Goal: Task Accomplishment & Management: Complete application form

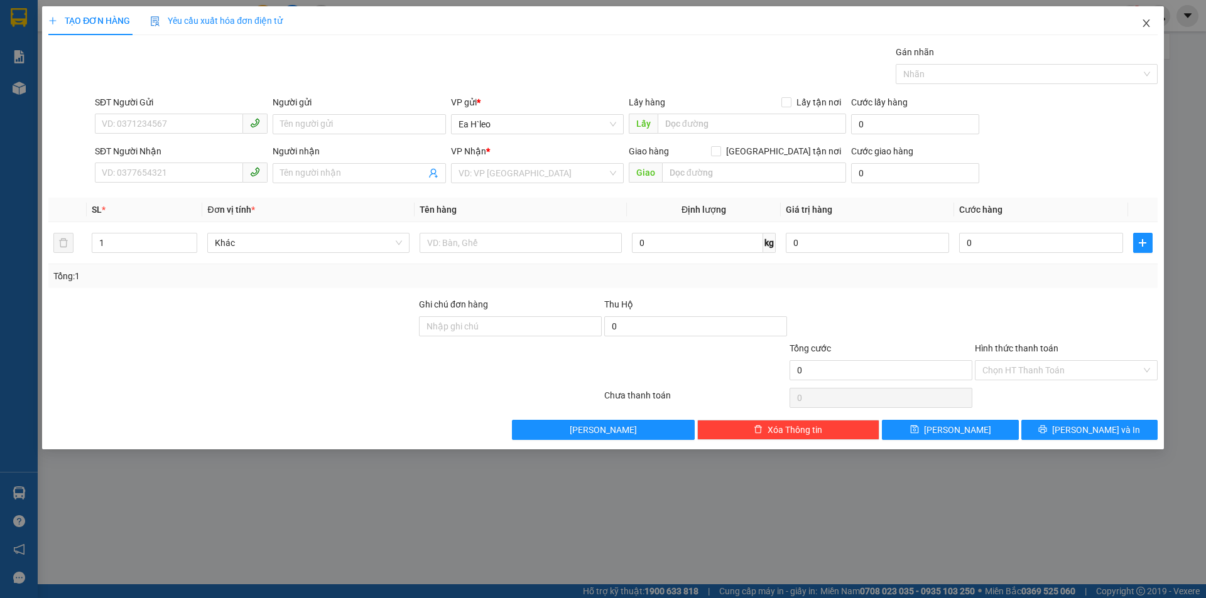
click at [1147, 23] on icon "close" at bounding box center [1145, 23] width 7 height 8
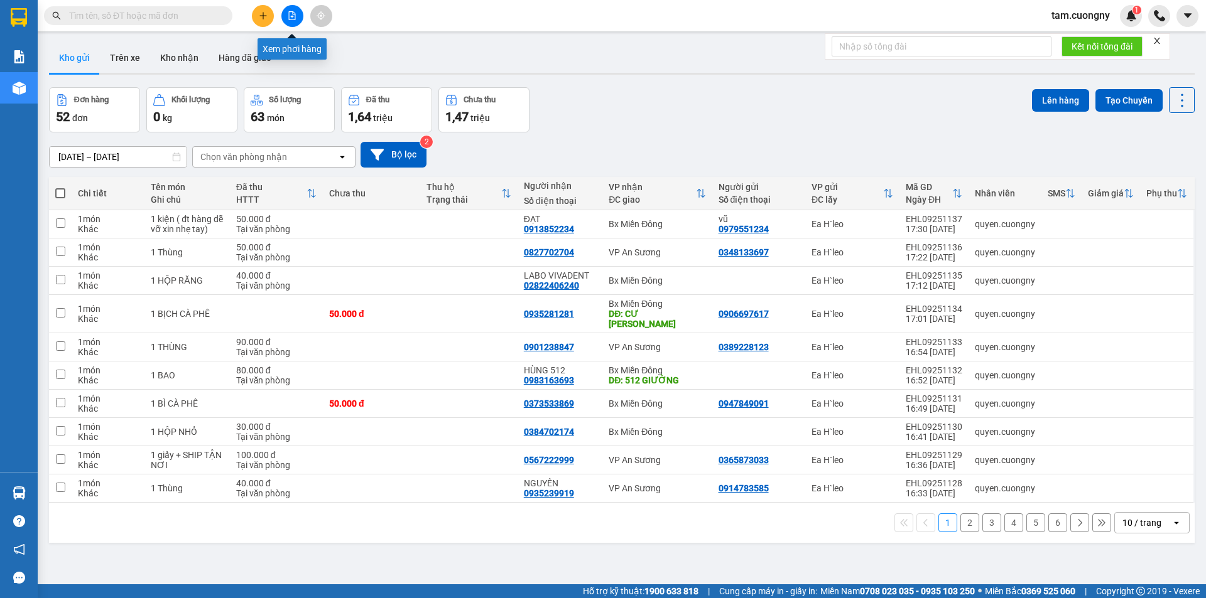
click at [297, 18] on button at bounding box center [292, 16] width 22 height 22
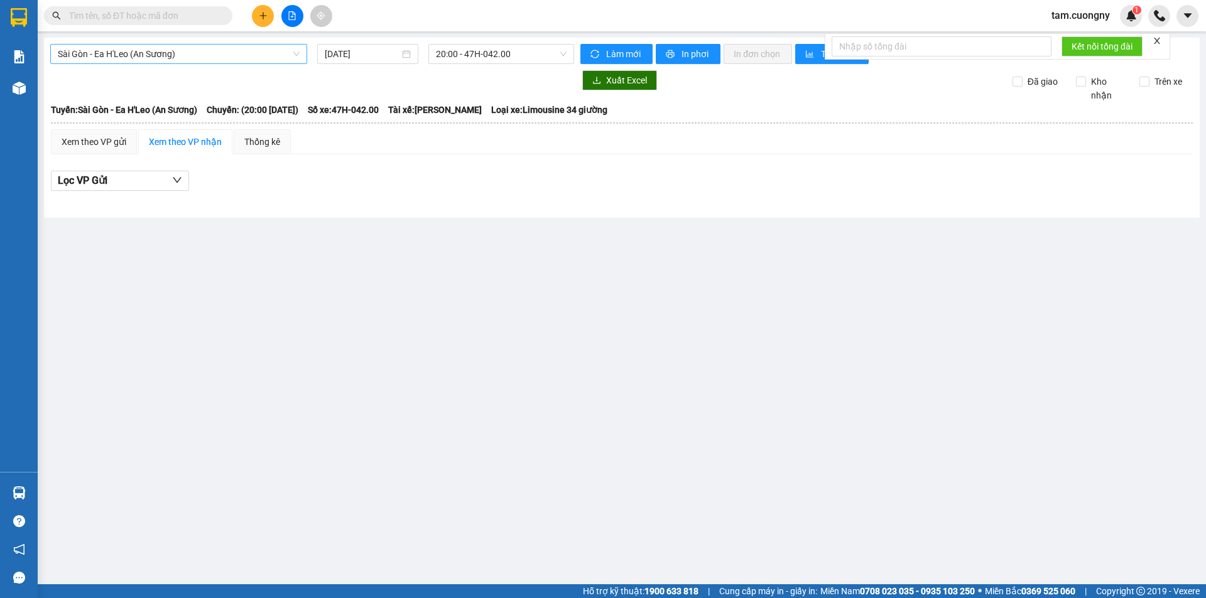
click at [241, 55] on span "Sài Gòn - Ea H'Leo (An Sương)" at bounding box center [179, 54] width 242 height 19
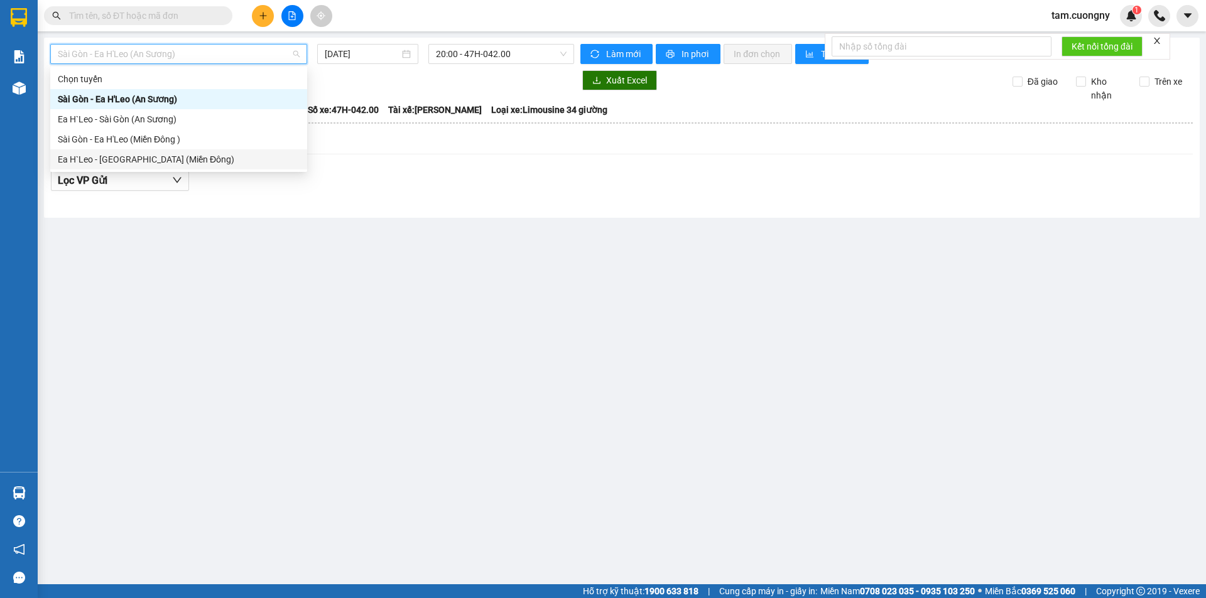
drag, startPoint x: 128, startPoint y: 160, endPoint x: 381, endPoint y: 40, distance: 280.3
click at [143, 156] on div "Ea H`Leo - [GEOGRAPHIC_DATA] (Miền Đông)" at bounding box center [179, 160] width 242 height 14
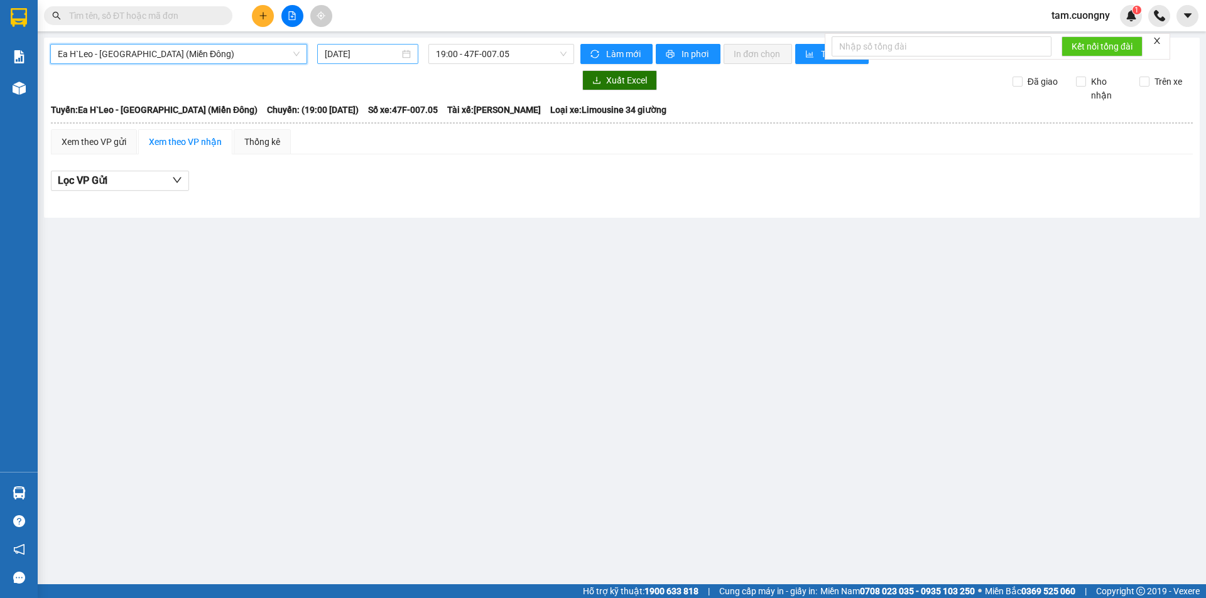
click at [370, 53] on input "[DATE]" at bounding box center [362, 54] width 75 height 14
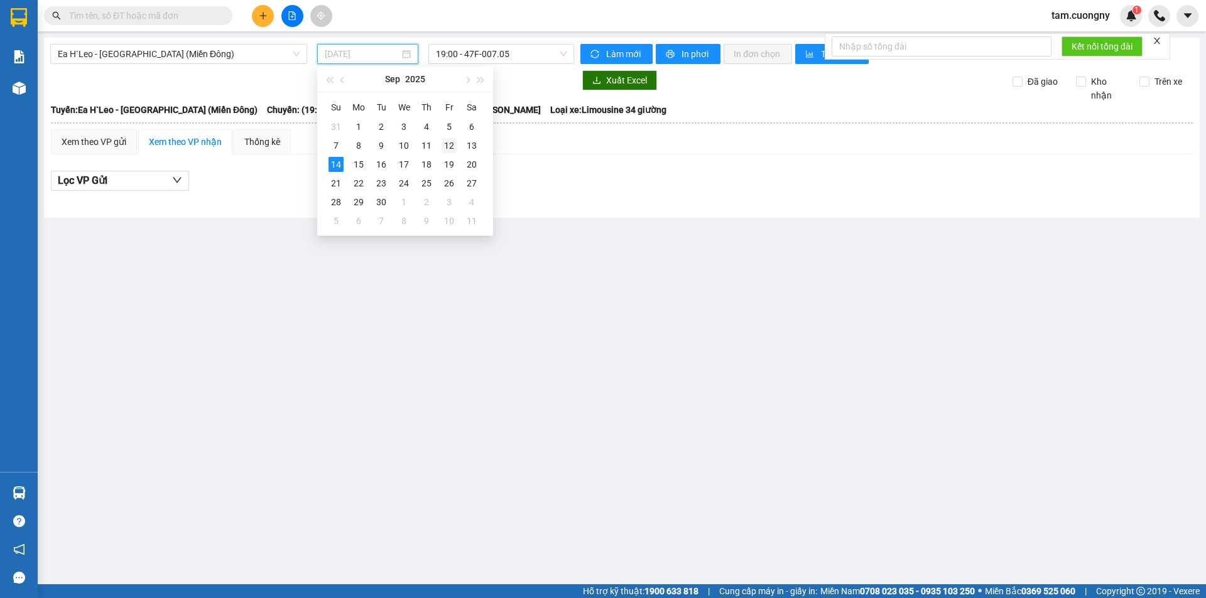
click at [450, 148] on div "12" at bounding box center [448, 145] width 15 height 15
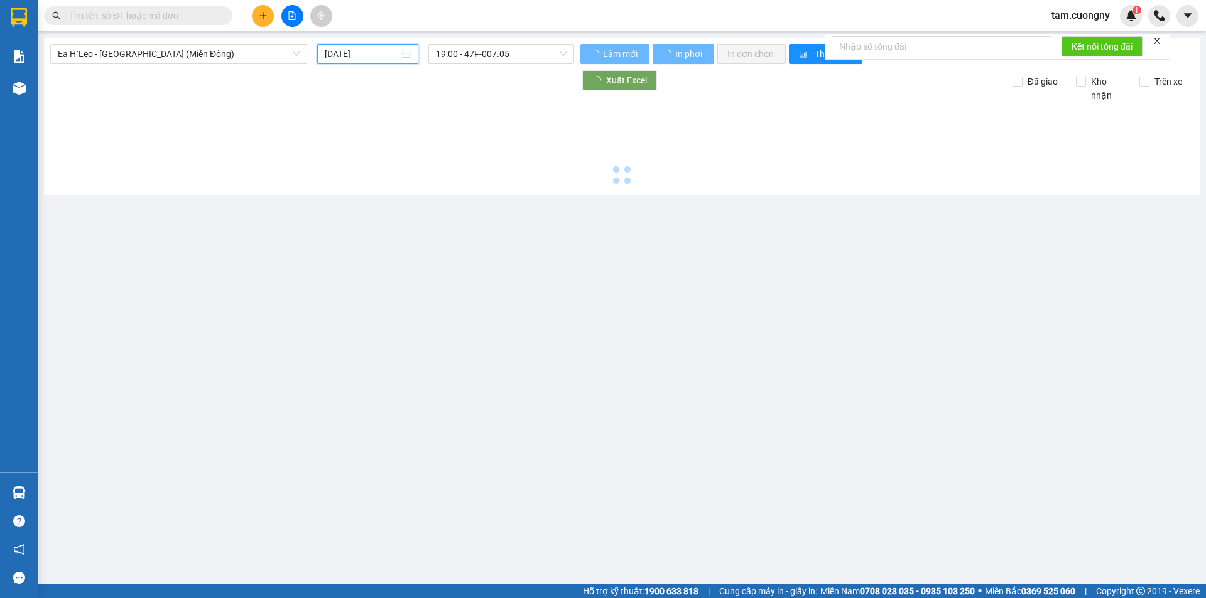
type input "[DATE]"
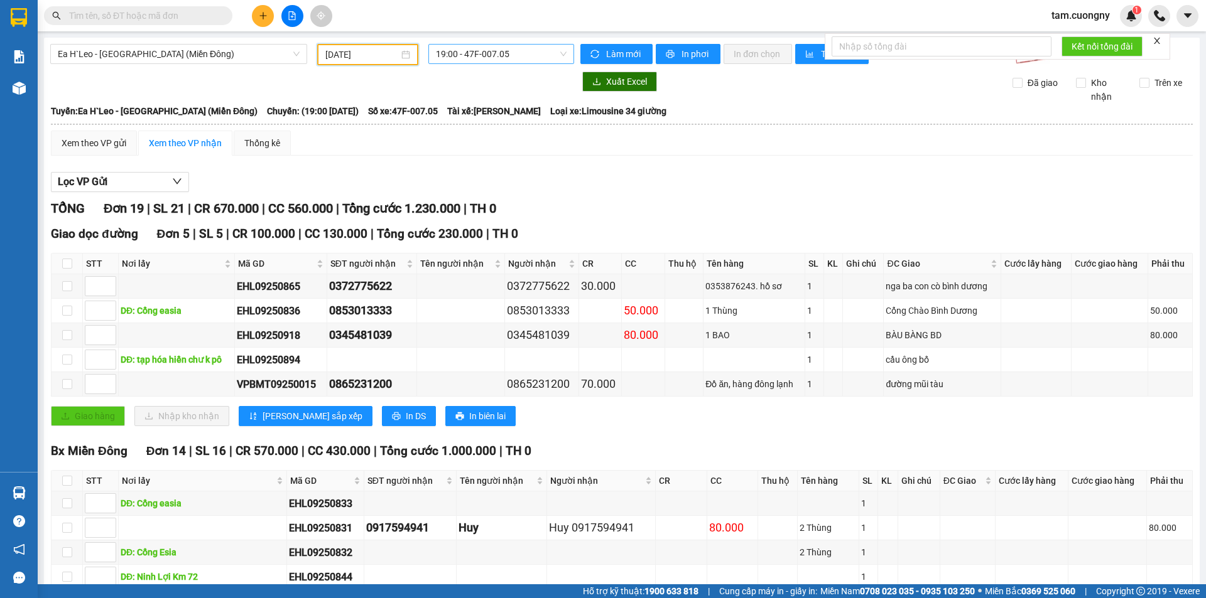
click at [489, 60] on span "19:00 - 47F-007.05" at bounding box center [501, 54] width 131 height 19
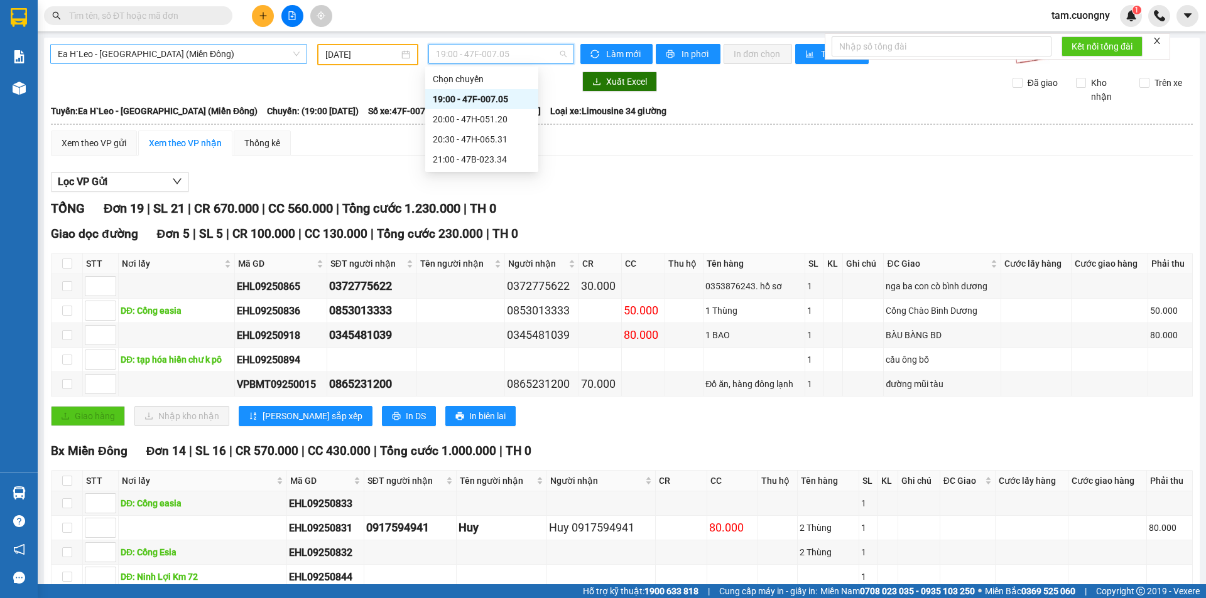
click at [190, 59] on span "Ea H`Leo - [GEOGRAPHIC_DATA] (Miền Đông)" at bounding box center [179, 54] width 242 height 19
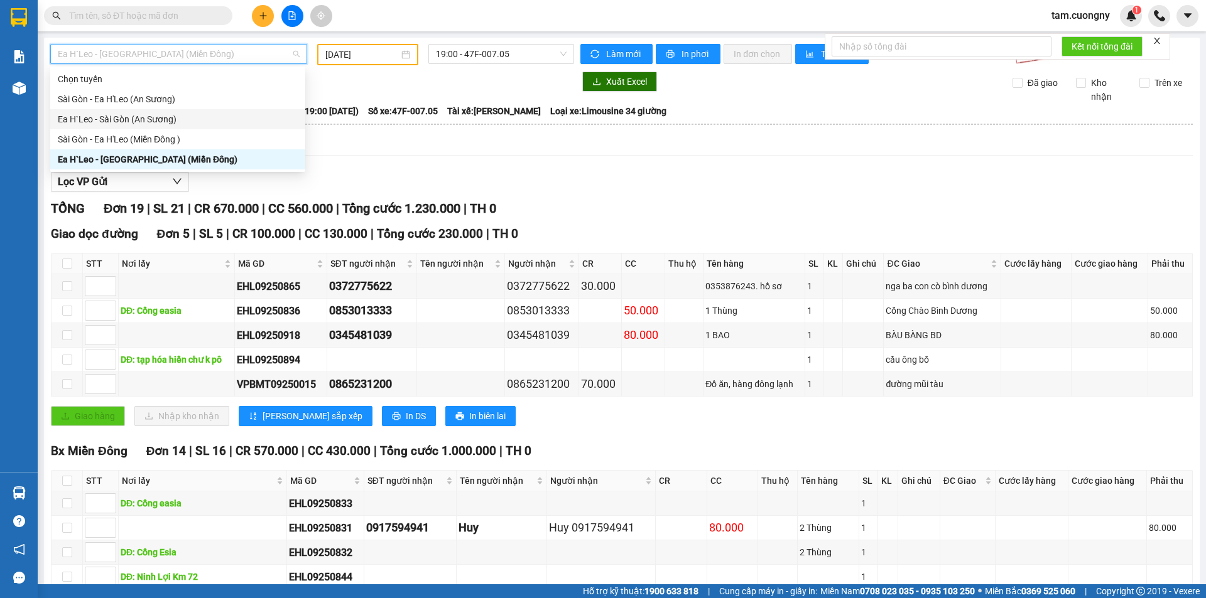
click at [117, 125] on div "Ea H`Leo - Sài Gòn (An Sương)" at bounding box center [178, 119] width 240 height 14
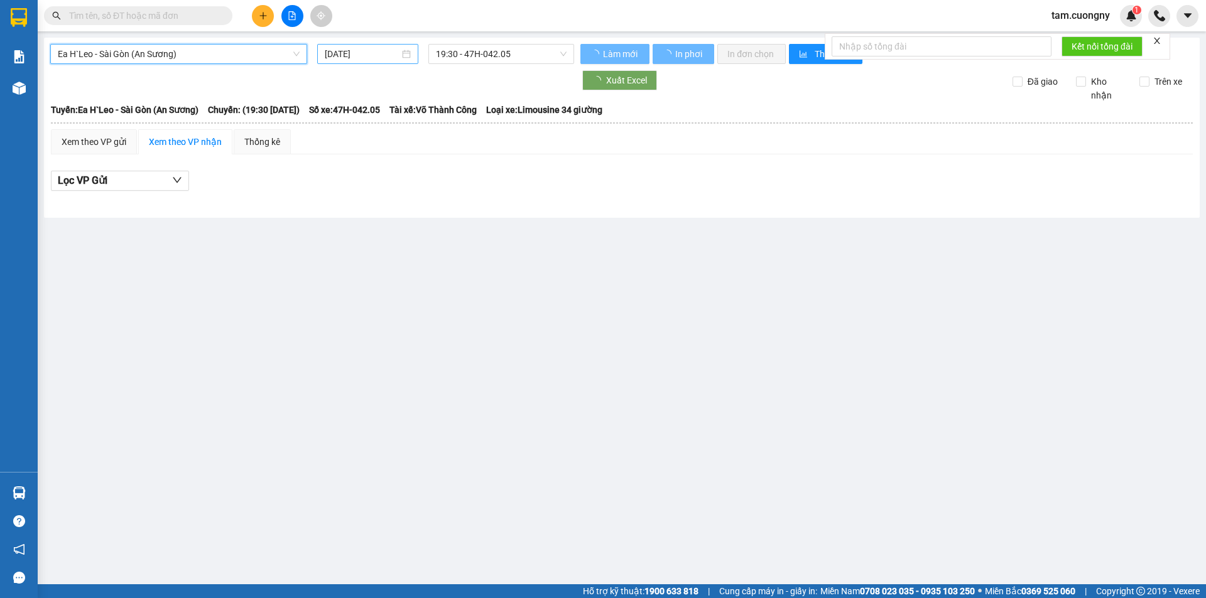
click at [370, 56] on input "[DATE]" at bounding box center [362, 54] width 75 height 14
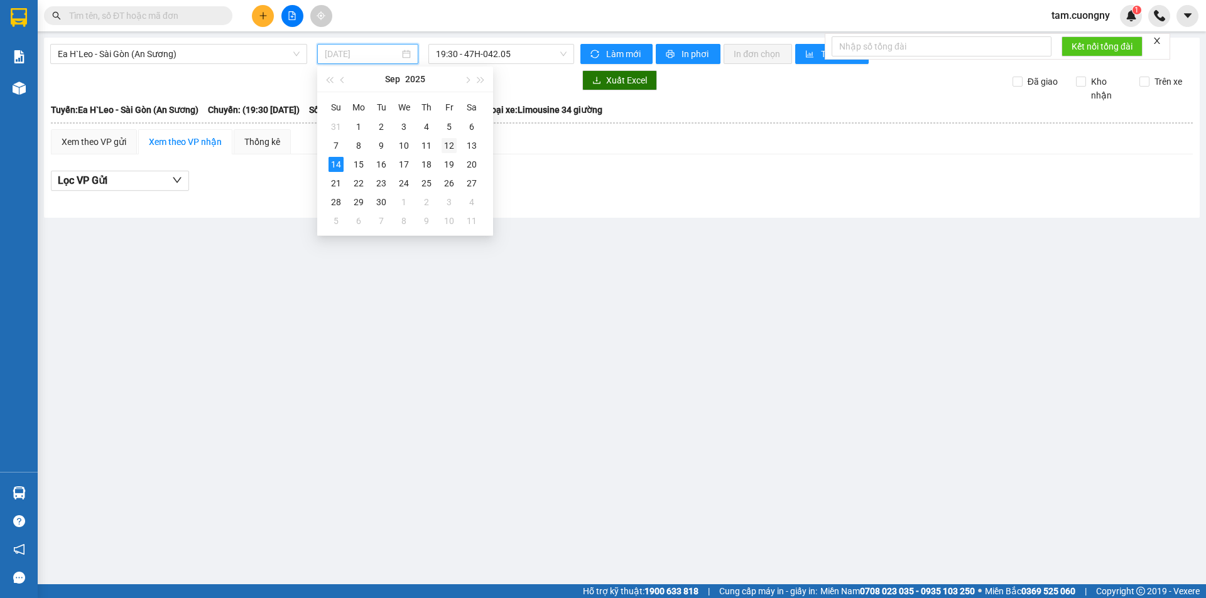
click at [453, 149] on div "12" at bounding box center [448, 145] width 15 height 15
type input "[DATE]"
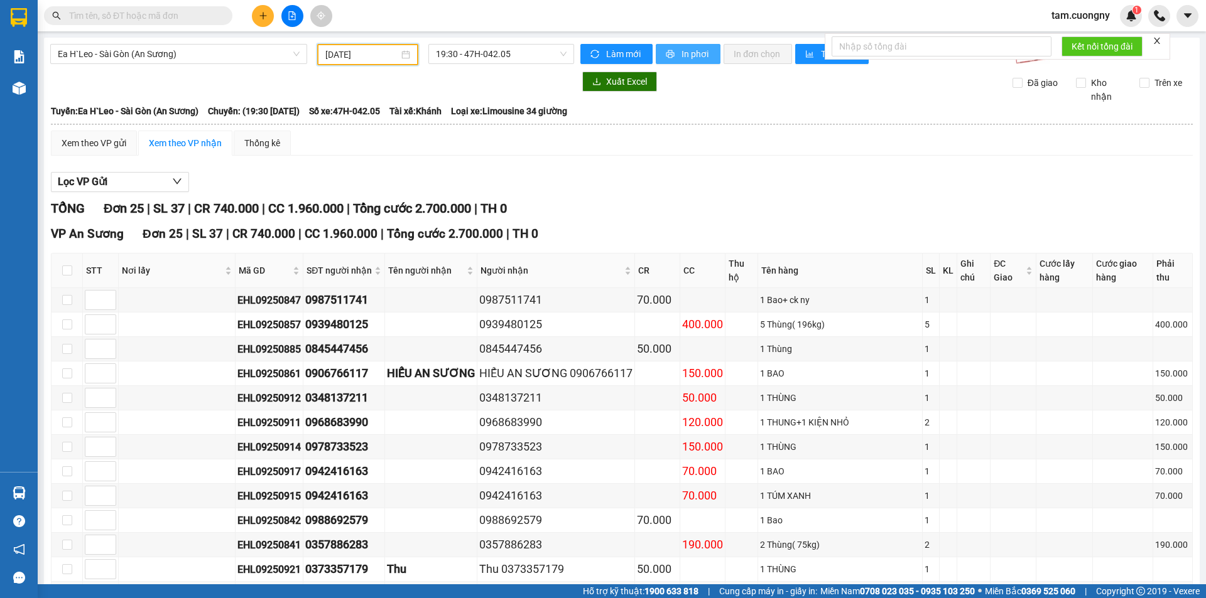
click at [682, 48] on span "In phơi" at bounding box center [695, 54] width 29 height 14
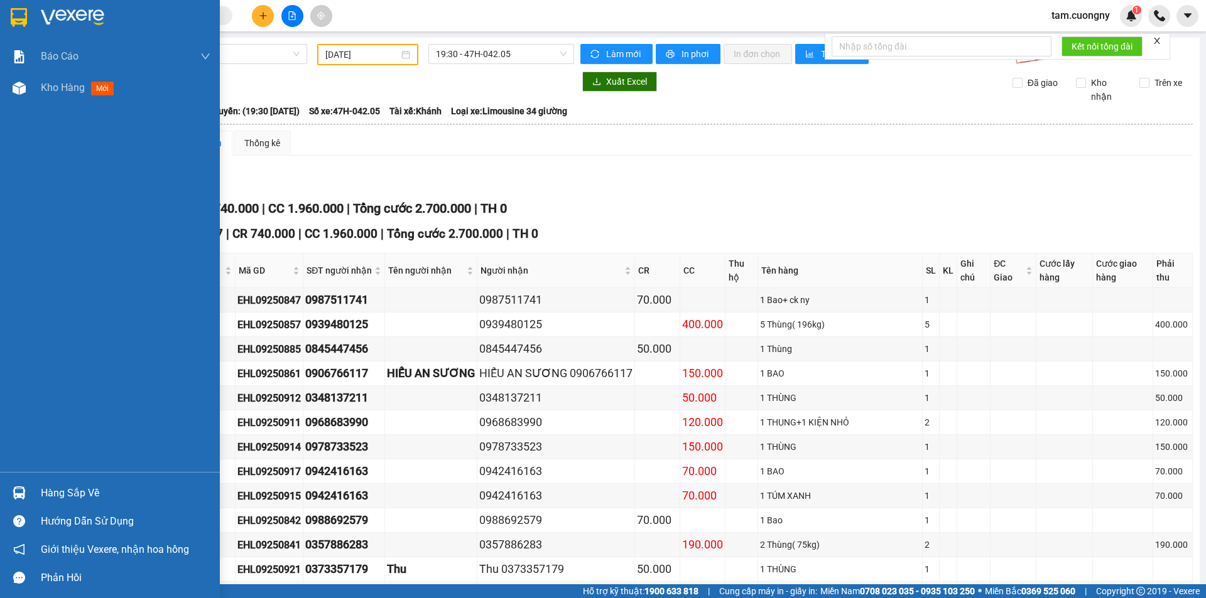
click at [17, 12] on img at bounding box center [19, 17] width 16 height 19
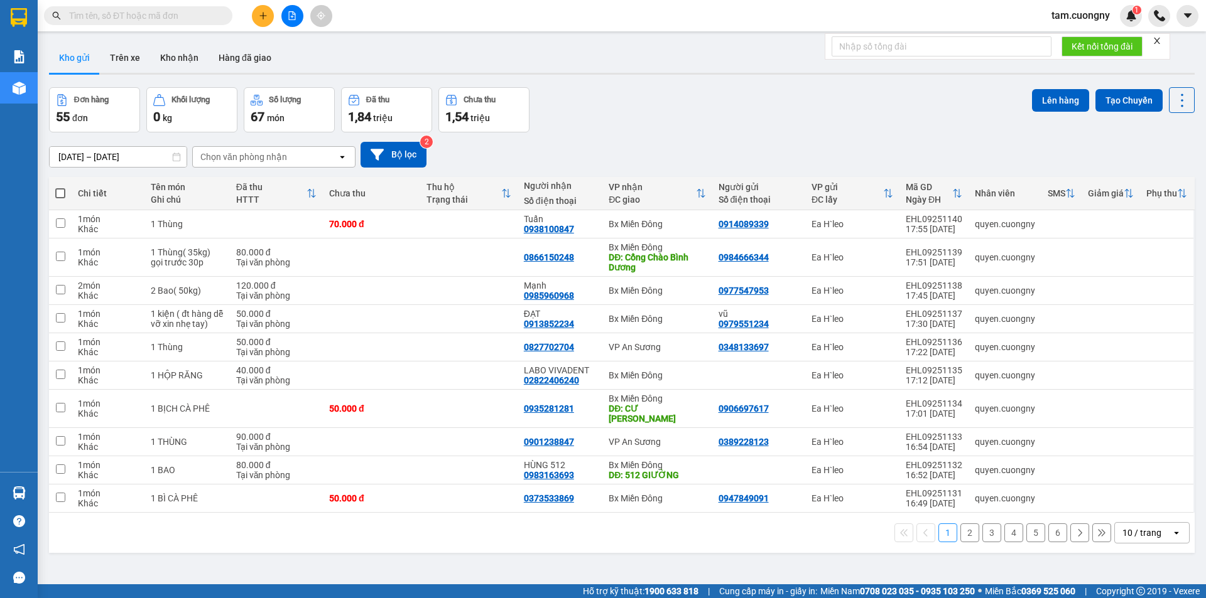
click at [1150, 527] on div "10 / trang" at bounding box center [1141, 533] width 39 height 13
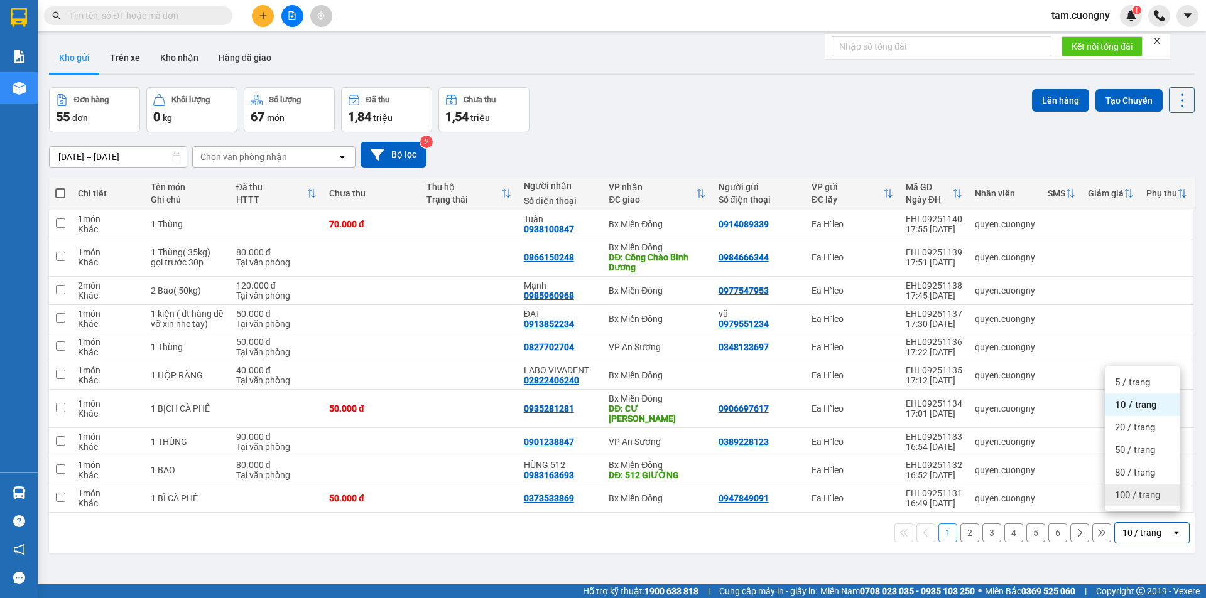
click at [1148, 497] on span "100 / trang" at bounding box center [1137, 495] width 45 height 13
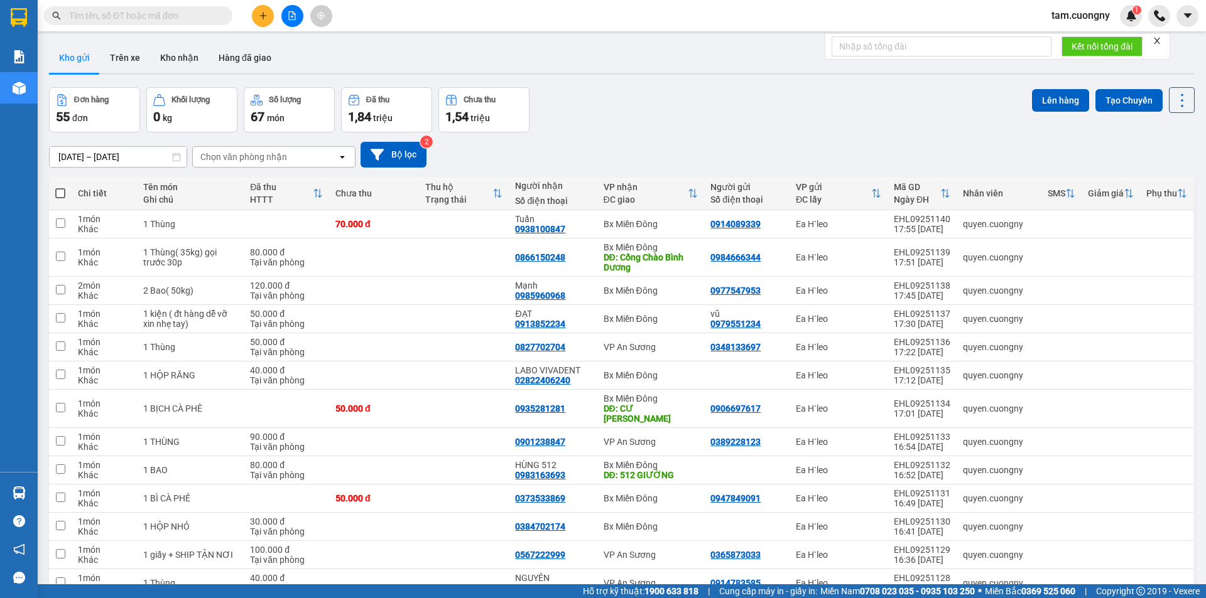
click at [262, 13] on icon "plus" at bounding box center [263, 15] width 9 height 9
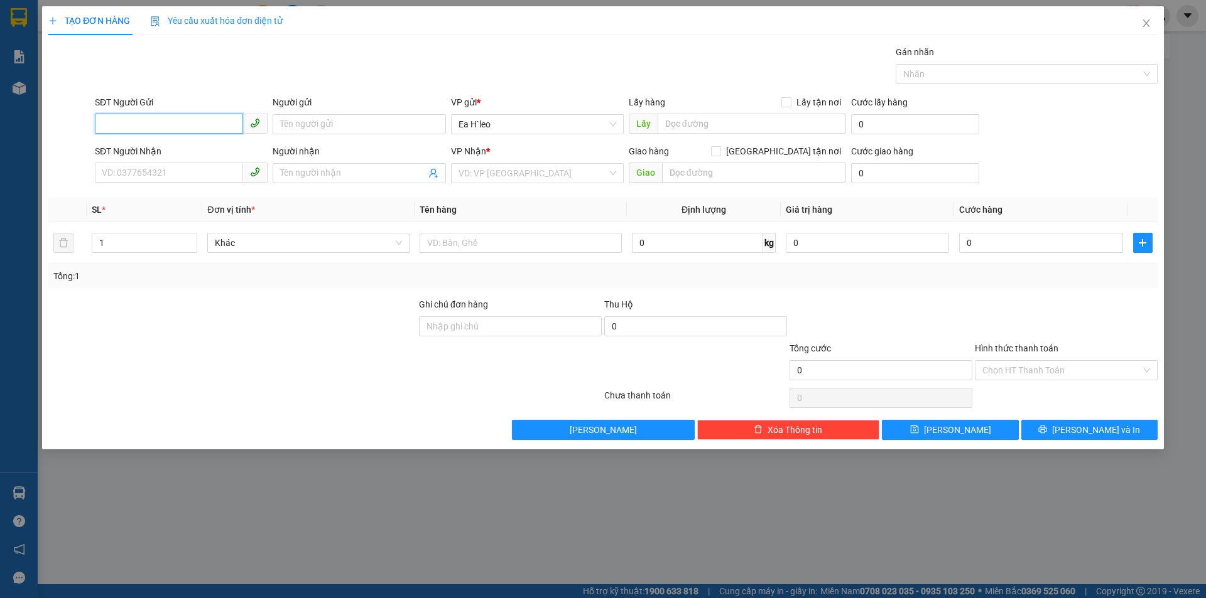
paste input "0825728728"
type input "0825728728"
click at [703, 121] on input "text" at bounding box center [751, 124] width 188 height 20
click at [704, 130] on input "công an k rôngbuk" at bounding box center [751, 124] width 188 height 20
click at [707, 129] on input "công an k rôngbuk" at bounding box center [751, 124] width 188 height 20
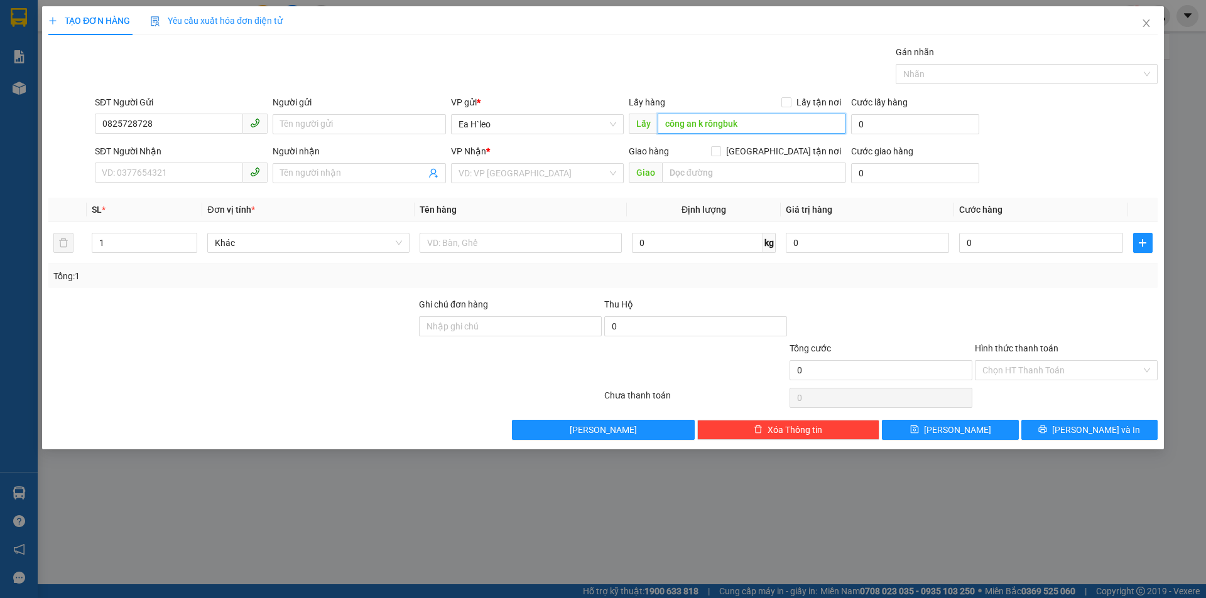
click at [705, 128] on input "công an k rôngbuk" at bounding box center [751, 124] width 188 height 20
type input "công an krôngbuk"
click at [548, 182] on input "search" at bounding box center [532, 173] width 149 height 19
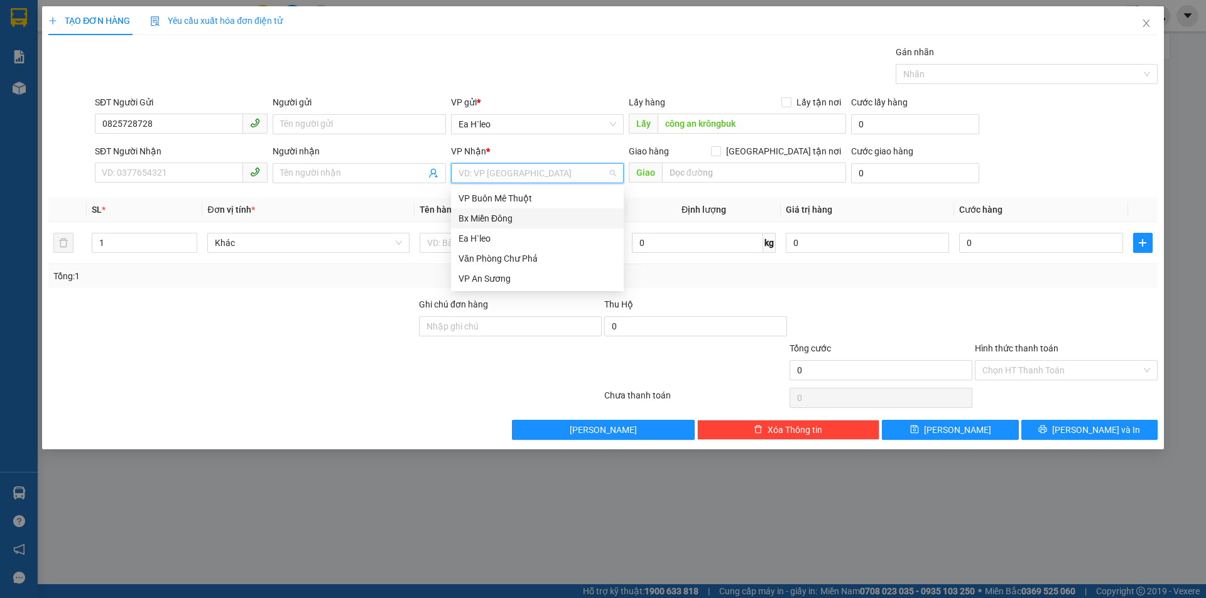
click at [512, 218] on div "Bx Miền Đông" at bounding box center [537, 219] width 158 height 14
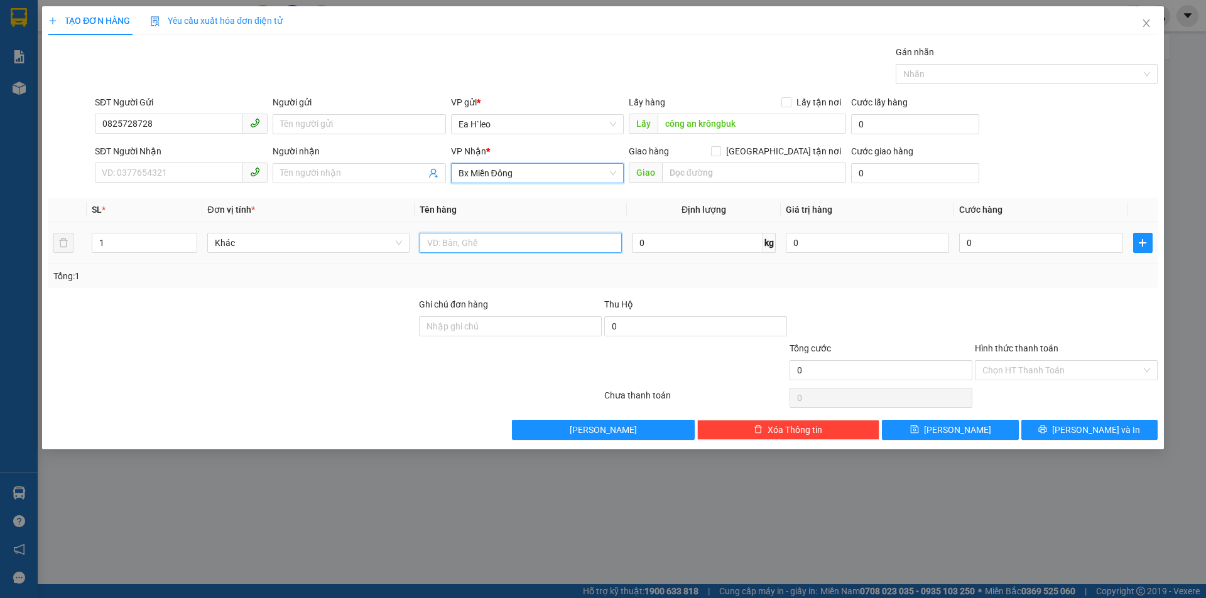
click at [491, 239] on input "text" at bounding box center [520, 243] width 202 height 20
type input "3 ký cà phê"
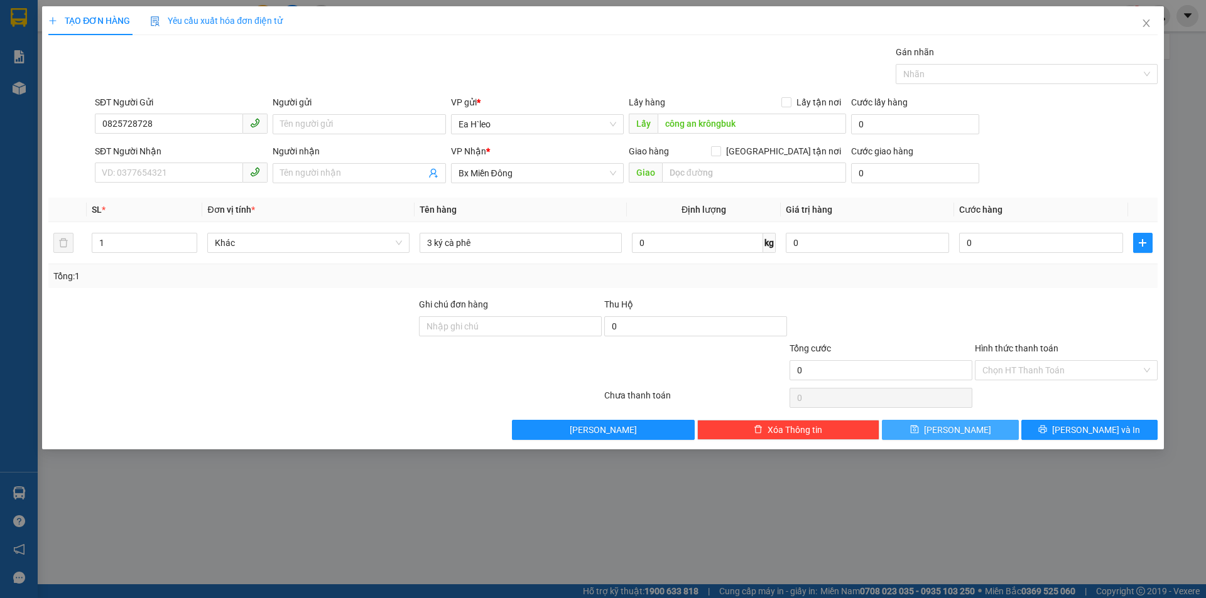
click at [968, 428] on button "[PERSON_NAME]" at bounding box center [950, 430] width 136 height 20
click at [1145, 26] on icon "close" at bounding box center [1145, 23] width 7 height 8
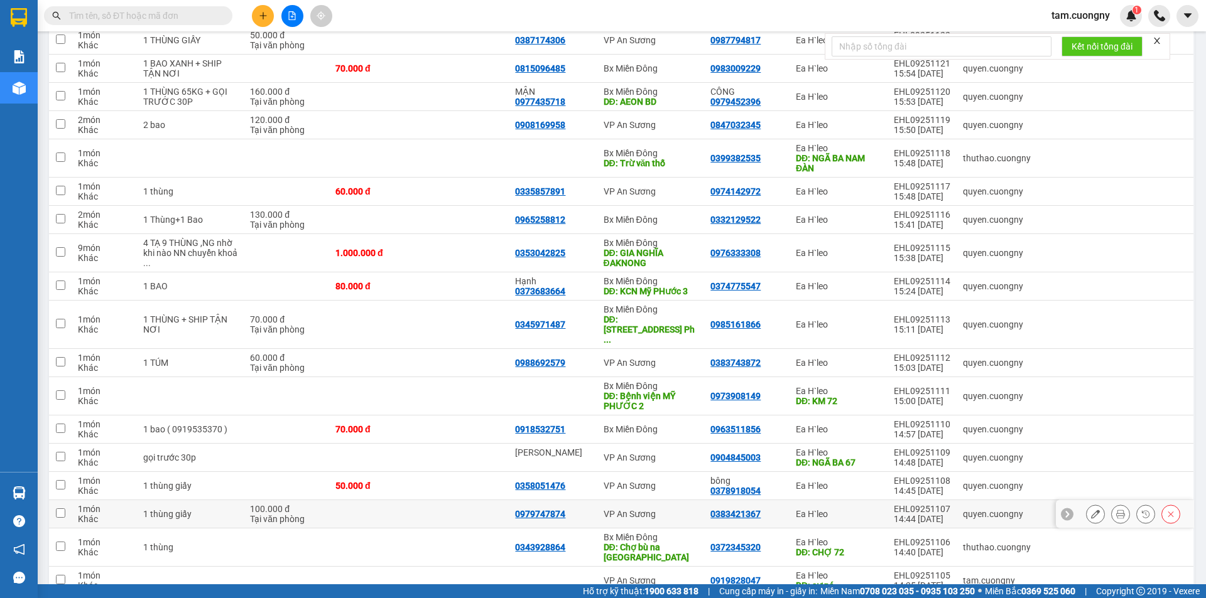
scroll to position [723, 0]
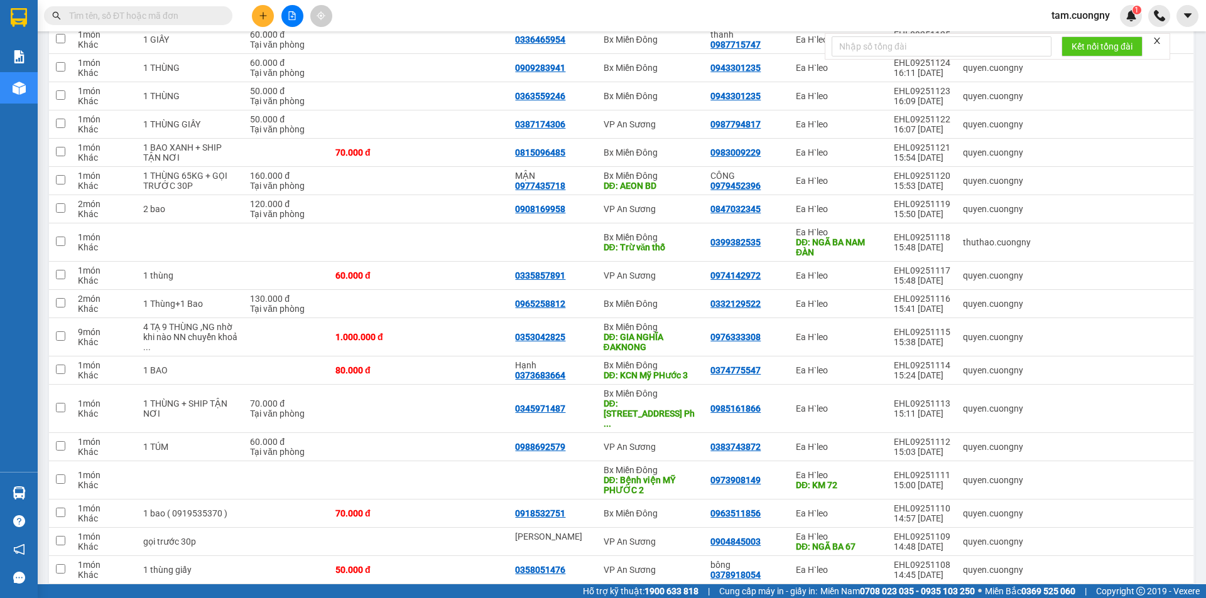
click at [138, 17] on input "text" at bounding box center [143, 16] width 148 height 14
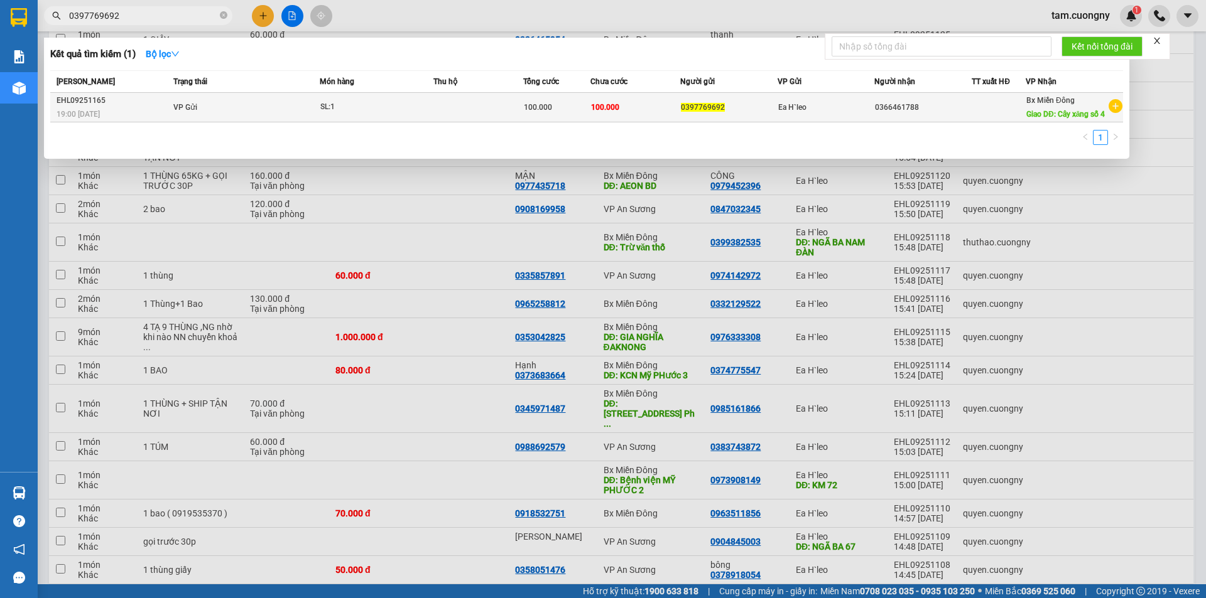
type input "0397769692"
click at [487, 111] on td at bounding box center [478, 108] width 90 height 30
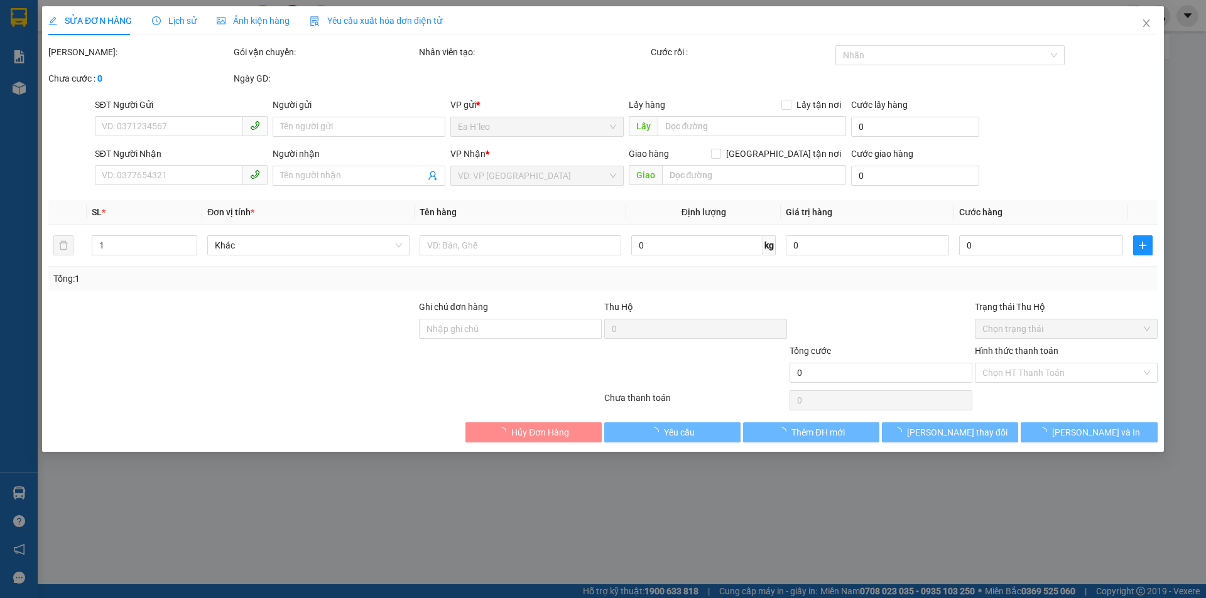
type input "0397769692"
type input "0366461788"
type input "Cây xăng số 4"
type input "100.000"
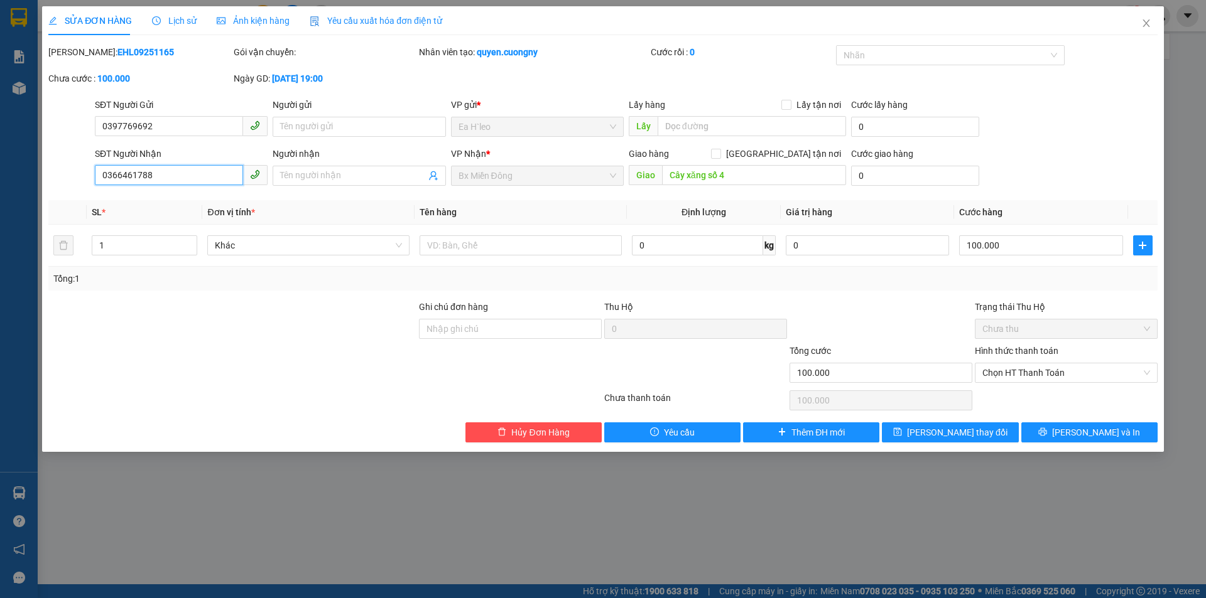
click at [190, 178] on input "0366461788" at bounding box center [169, 175] width 148 height 20
click at [1145, 24] on icon "close" at bounding box center [1146, 23] width 10 height 10
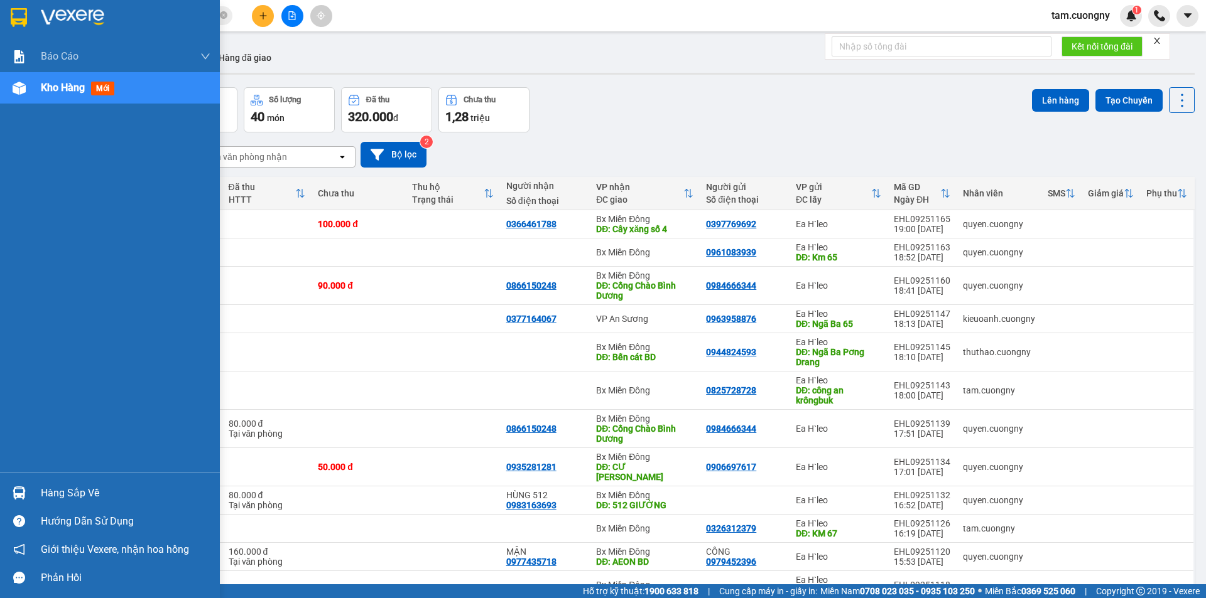
click at [22, 14] on img at bounding box center [19, 17] width 16 height 19
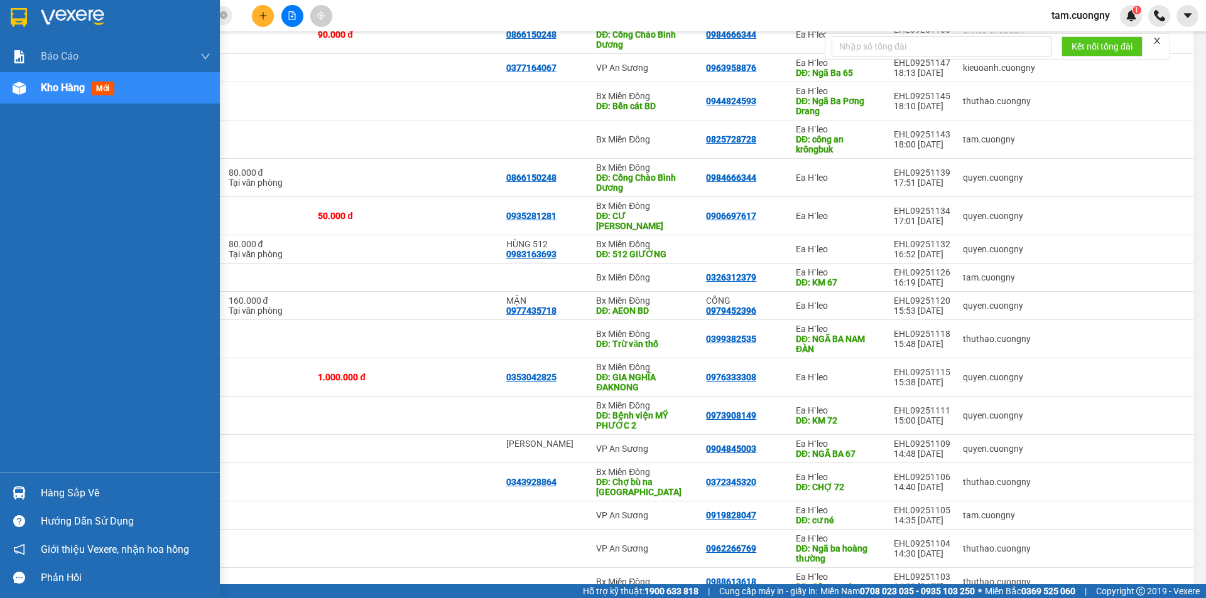
scroll to position [377, 0]
